Goal: Ask a question

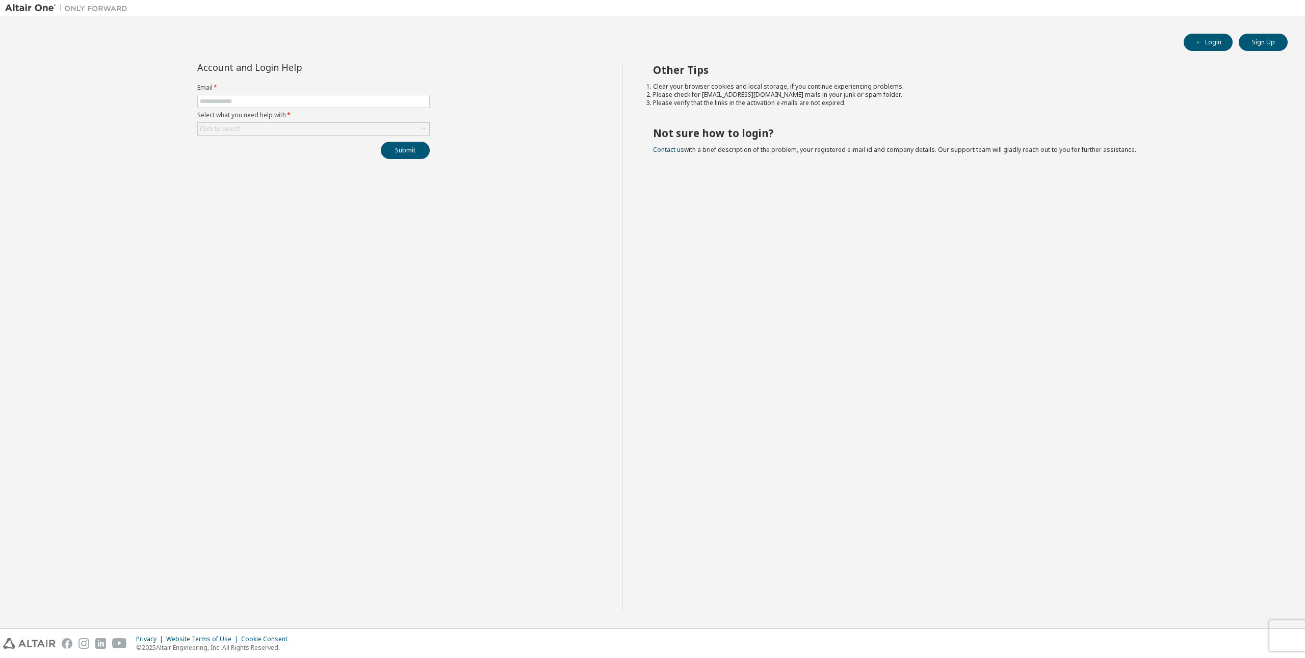
click at [243, 118] on label "Select what you need help with *" at bounding box center [313, 115] width 232 height 8
click at [235, 78] on div "Account and Login Help Email * Select what you need help with * Click to select…" at bounding box center [313, 111] width 245 height 96
click at [236, 105] on span at bounding box center [313, 101] width 232 height 13
click at [243, 96] on span at bounding box center [313, 101] width 232 height 13
type input "**********"
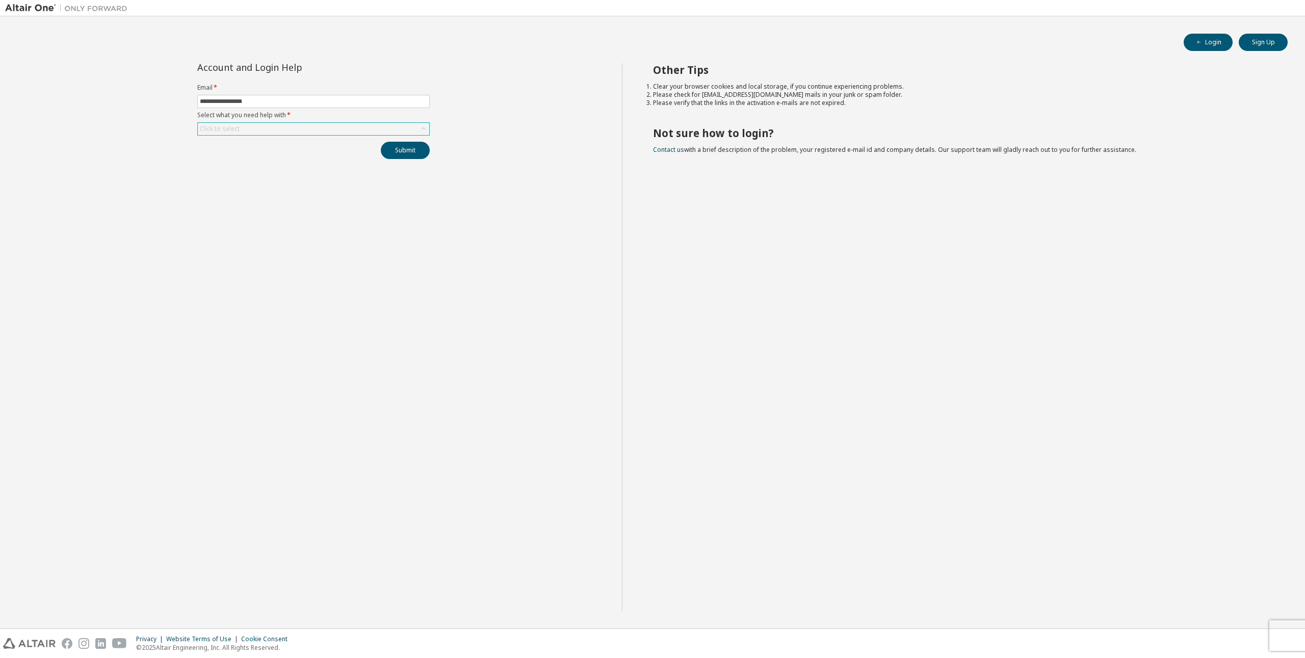
click at [282, 134] on div "Click to select" at bounding box center [313, 129] width 231 height 12
click at [273, 158] on li "I forgot my password" at bounding box center [312, 157] width 229 height 13
click at [412, 157] on button "Submit" at bounding box center [405, 150] width 49 height 17
click at [1224, 630] on link "Altair support" at bounding box center [1230, 630] width 41 height 9
click at [415, 154] on button "Submit" at bounding box center [405, 150] width 49 height 17
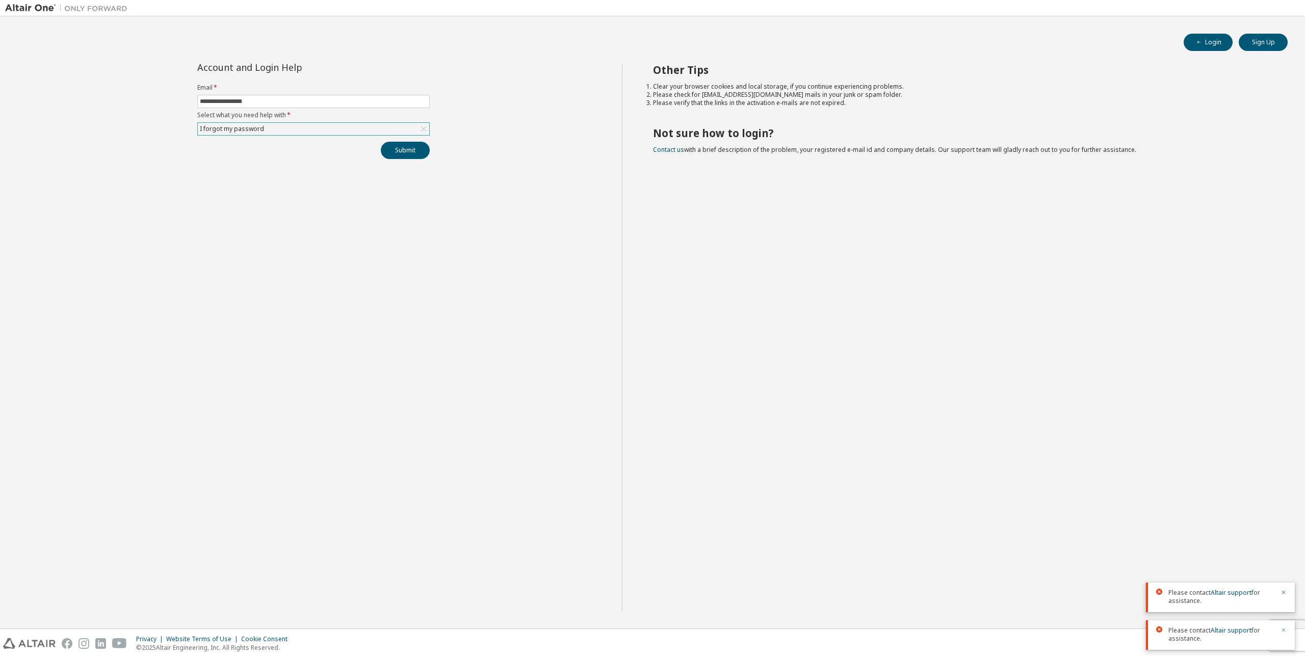
click at [1281, 627] on div "Please contact Altair support for assistance. Please contact Altair support for…" at bounding box center [1220, 611] width 149 height 75
click at [1249, 592] on link "Altair support" at bounding box center [1230, 592] width 41 height 9
click at [1249, 591] on link "Altair support" at bounding box center [1230, 592] width 41 height 9
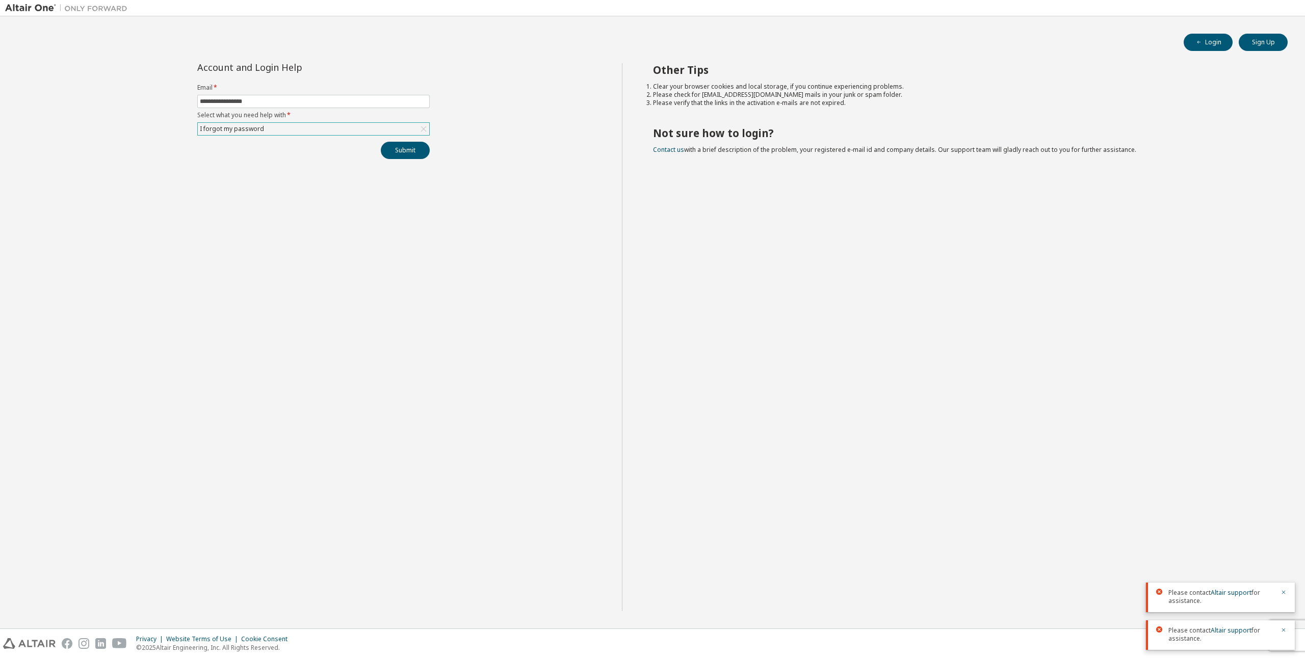
click at [34, 14] on div at bounding box center [66, 8] width 132 height 16
click at [90, 14] on div at bounding box center [66, 8] width 132 height 16
click at [91, 12] on img at bounding box center [68, 8] width 127 height 10
click at [260, 123] on div "I forgot my password" at bounding box center [313, 129] width 231 height 12
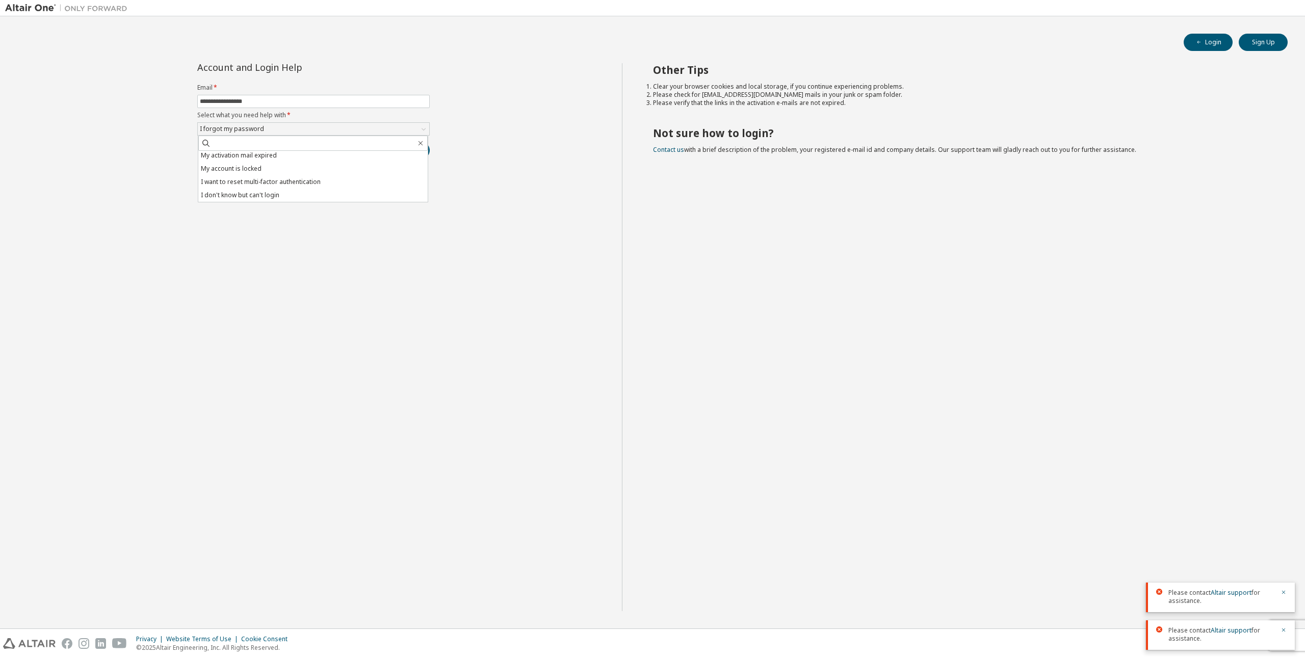
click at [504, 71] on div "**********" at bounding box center [313, 337] width 617 height 548
click at [345, 130] on div "I forgot my password" at bounding box center [313, 129] width 231 height 12
click at [294, 191] on li "My account is locked" at bounding box center [312, 197] width 229 height 13
click at [357, 131] on div "My account is locked" at bounding box center [313, 129] width 231 height 12
click at [325, 156] on li "I forgot my password" at bounding box center [312, 157] width 229 height 13
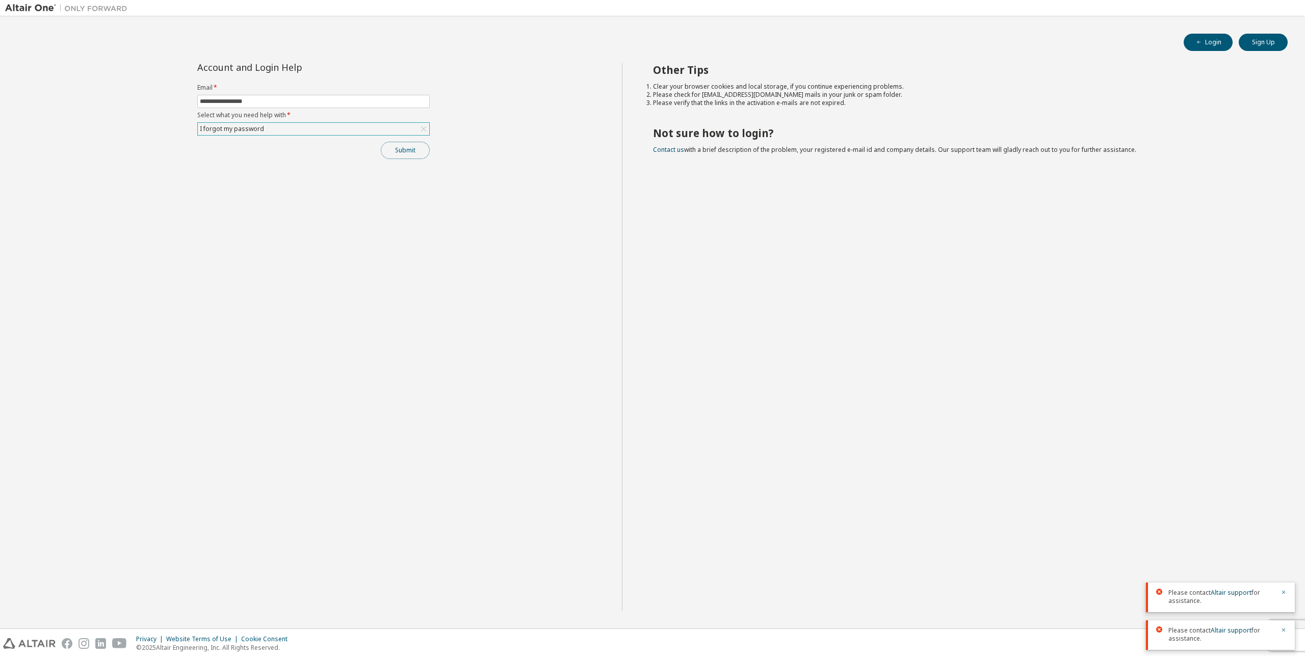
click at [386, 145] on button "Submit" at bounding box center [405, 150] width 49 height 17
click at [1219, 558] on link "Altair support" at bounding box center [1230, 554] width 41 height 9
